Goal: Task Accomplishment & Management: Use online tool/utility

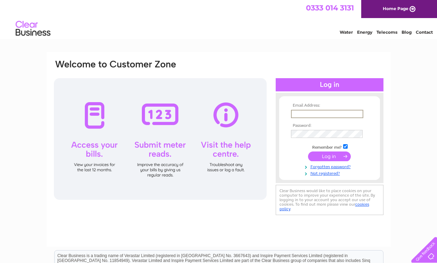
type input "chanandjer@mac.com"
click at [330, 156] on input "submit" at bounding box center [329, 157] width 43 height 10
click at [326, 156] on input "submit" at bounding box center [329, 157] width 43 height 10
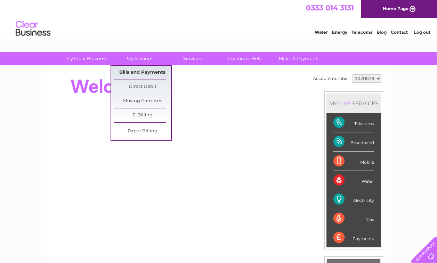
click at [136, 70] on link "Bills and Payments" at bounding box center [142, 73] width 57 height 14
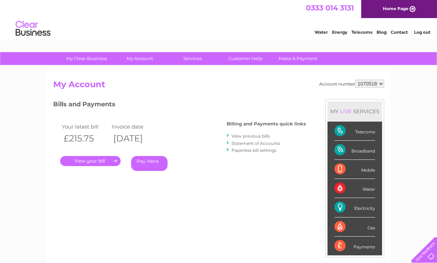
click at [95, 161] on link "." at bounding box center [90, 161] width 61 height 10
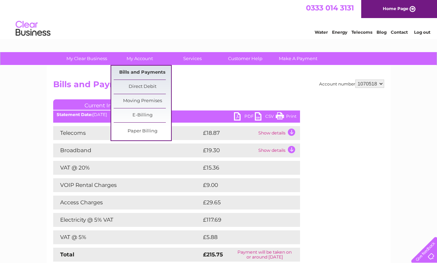
click at [141, 68] on link "Bills and Payments" at bounding box center [142, 73] width 57 height 14
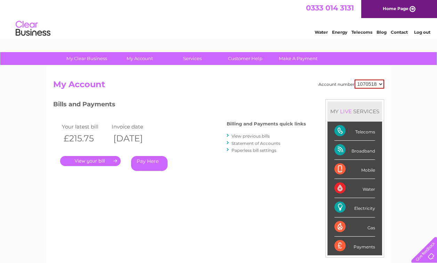
click at [253, 135] on link "View previous bills" at bounding box center [251, 136] width 38 height 5
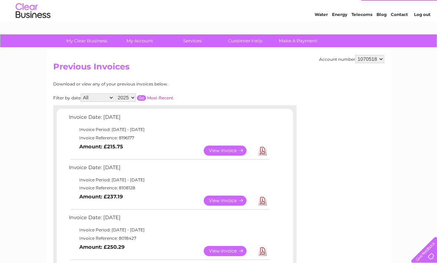
scroll to position [20, 0]
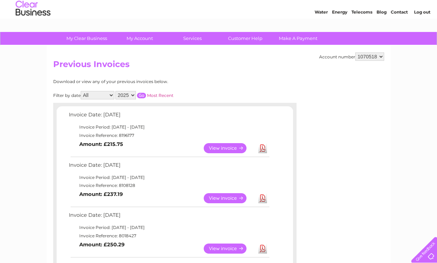
click at [263, 196] on link "Download" at bounding box center [263, 198] width 9 height 10
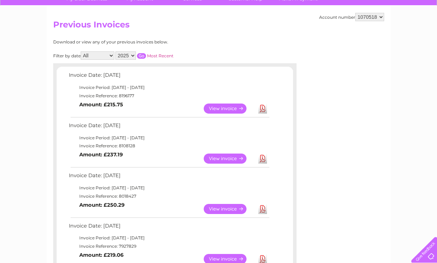
scroll to position [64, 0]
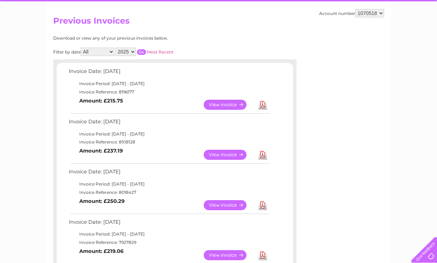
click at [261, 202] on link "Download" at bounding box center [263, 205] width 9 height 10
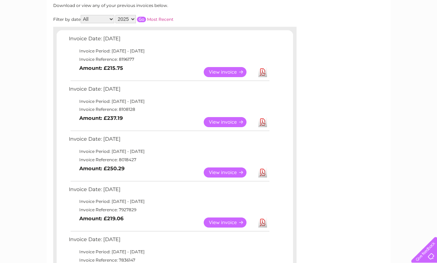
click at [263, 221] on link "Download" at bounding box center [263, 223] width 9 height 10
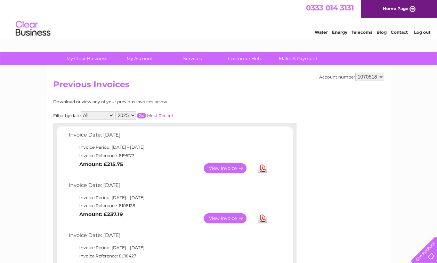
scroll to position [0, 0]
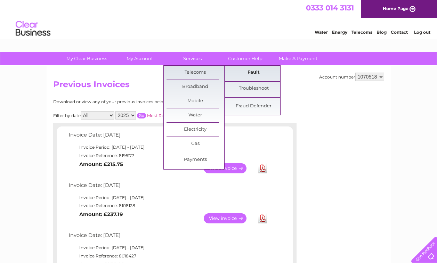
click at [253, 71] on link "Fault" at bounding box center [253, 73] width 57 height 14
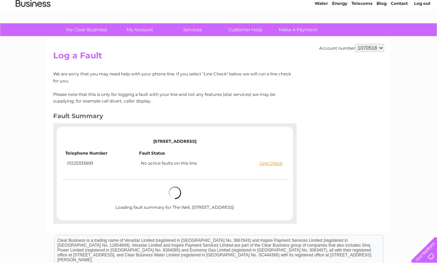
scroll to position [32, 0]
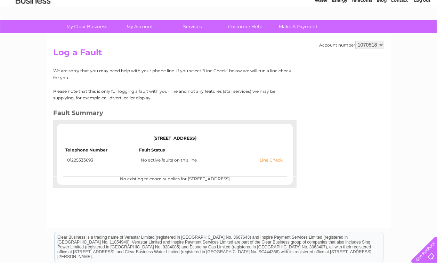
click at [272, 159] on link "Line Check" at bounding box center [271, 160] width 23 height 5
click at [268, 158] on link "Line Check" at bounding box center [271, 160] width 23 height 5
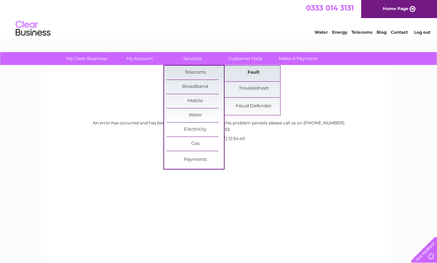
click at [254, 72] on link "Fault" at bounding box center [253, 73] width 57 height 14
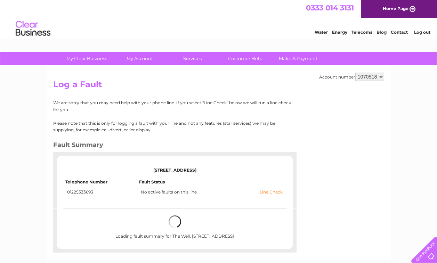
click at [270, 192] on link "Line Check" at bounding box center [271, 192] width 23 height 5
click at [267, 190] on link "Line Check" at bounding box center [271, 192] width 23 height 5
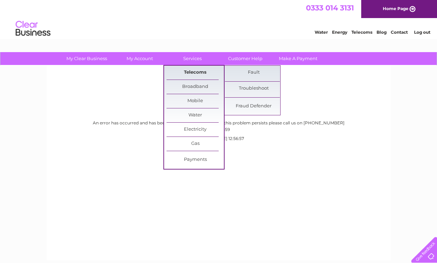
click at [189, 72] on link "Telecoms" at bounding box center [195, 73] width 57 height 14
click at [259, 89] on link "Troubleshoot" at bounding box center [253, 89] width 57 height 14
